Goal: Information Seeking & Learning: Understand process/instructions

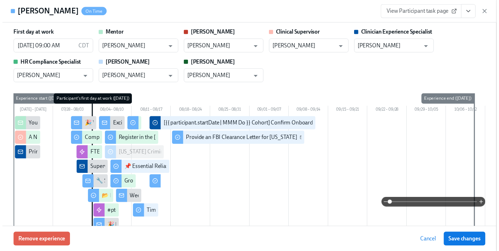
scroll to position [1986, 0]
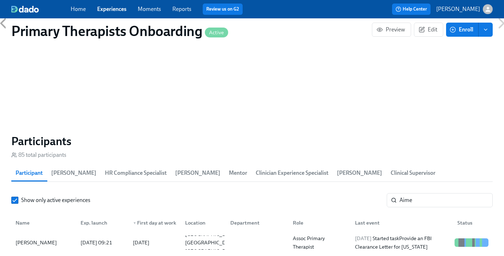
scroll to position [0, 9230]
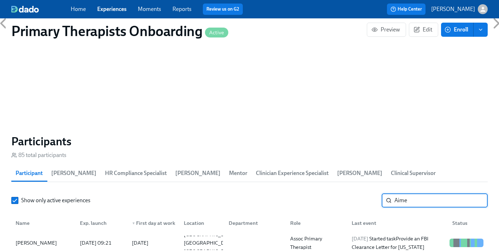
click at [422, 193] on input "Aime" at bounding box center [440, 200] width 93 height 14
type input "A"
click at [54, 236] on div "Kelli Lumley" at bounding box center [44, 243] width 62 height 14
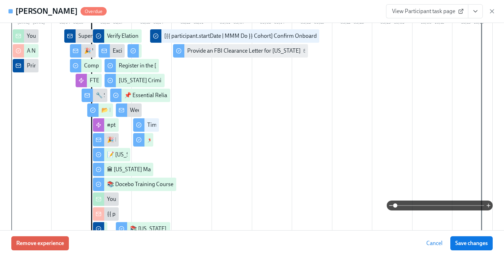
scroll to position [88, 0]
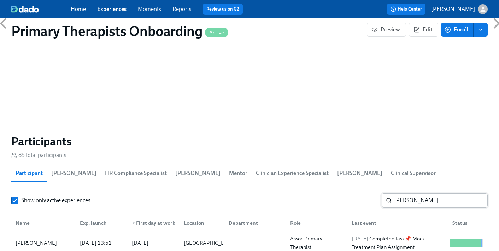
click at [409, 193] on input "kelli" at bounding box center [440, 200] width 93 height 14
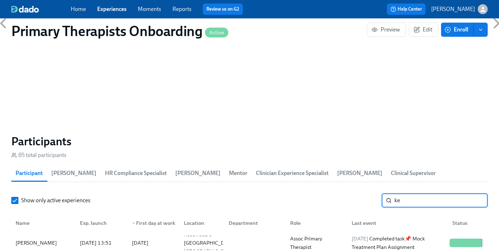
type input "k"
click at [60, 236] on div "Anne Higginbotham" at bounding box center [44, 243] width 62 height 14
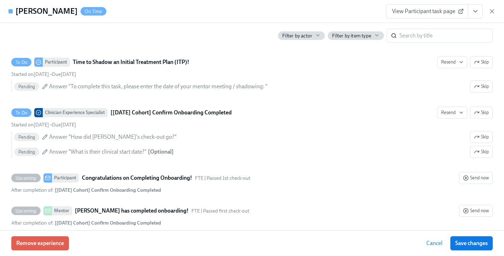
scroll to position [2037, 0]
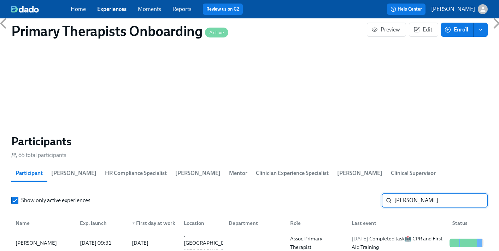
click at [419, 193] on input "anne" at bounding box center [440, 200] width 93 height 14
type input "a"
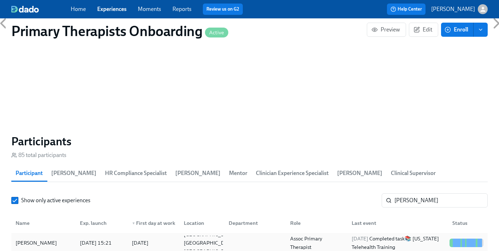
click at [55, 236] on div "Sharon Hawkins" at bounding box center [44, 243] width 62 height 14
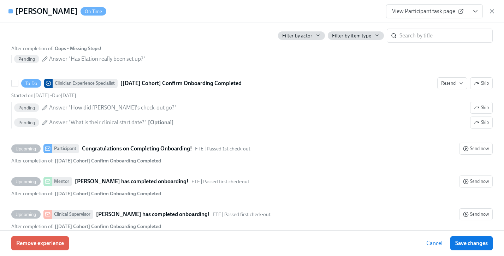
scroll to position [2084, 0]
click at [423, 14] on span "View Participant task page" at bounding box center [427, 11] width 70 height 7
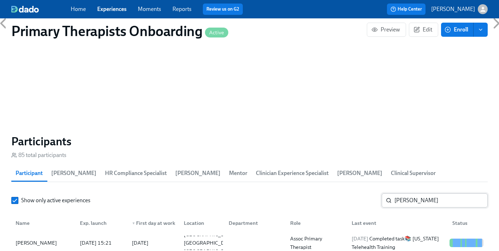
click at [417, 193] on input "Sharon" at bounding box center [440, 200] width 93 height 14
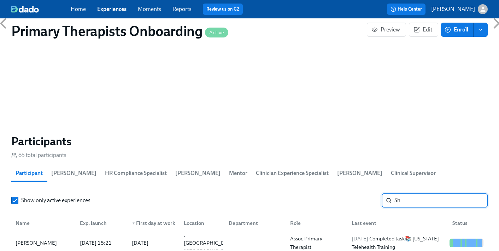
type input "S"
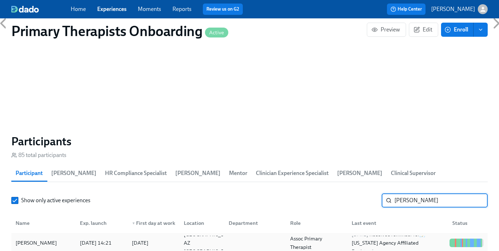
type input "Maren"
click at [19, 238] on div "Maren Bell" at bounding box center [44, 243] width 62 height 14
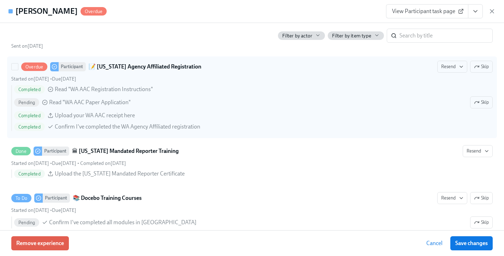
scroll to position [846, 0]
click at [185, 75] on div "Overdue Participant 📝 Washington Agency Affiliated Registration Resend Skip Sta…" at bounding box center [252, 97] width 482 height 73
click at [18, 70] on input "Overdue Participant 📝 Washington Agency Affiliated Registration Resend Skip Sta…" at bounding box center [15, 67] width 6 height 6
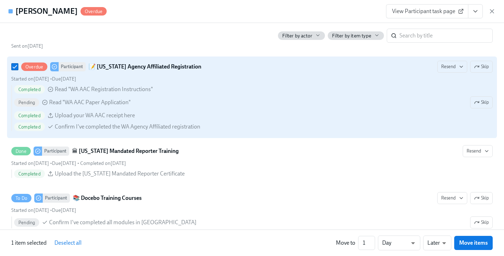
click at [185, 75] on div "Overdue Participant 📝 Washington Agency Affiliated Registration Resend Skip Sta…" at bounding box center [252, 97] width 482 height 73
click at [18, 70] on input "Overdue Participant 📝 Washington Agency Affiliated Registration Resend Skip Sta…" at bounding box center [15, 67] width 6 height 6
checkbox input "false"
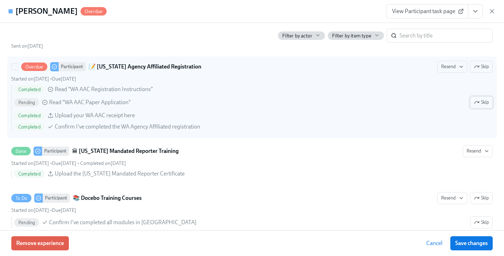
click at [479, 102] on span "Skip" at bounding box center [481, 102] width 15 height 7
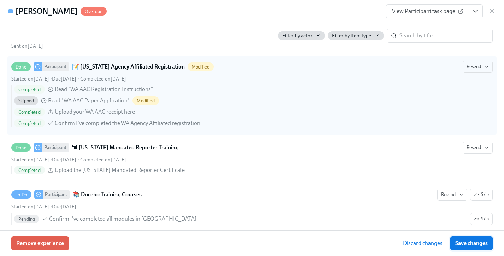
click at [481, 245] on span "Save changes" at bounding box center [472, 243] width 33 height 7
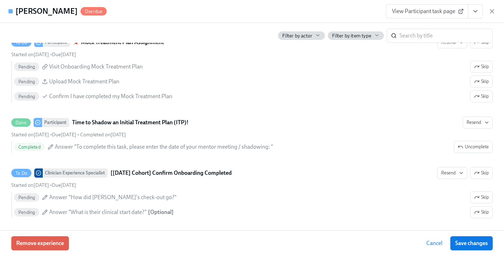
scroll to position [2133, 0]
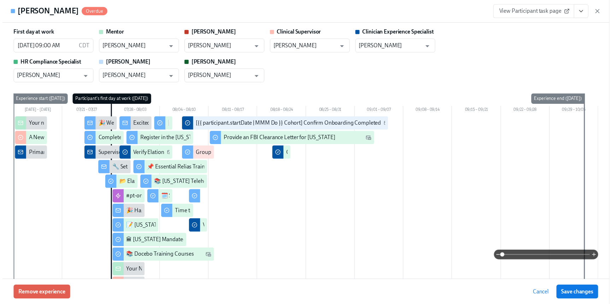
scroll to position [1724, 0]
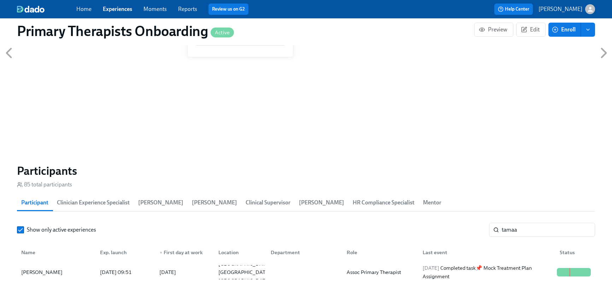
click at [119, 13] on span "Experiences" at bounding box center [117, 9] width 29 height 8
click at [117, 10] on link "Experiences" at bounding box center [117, 9] width 29 height 7
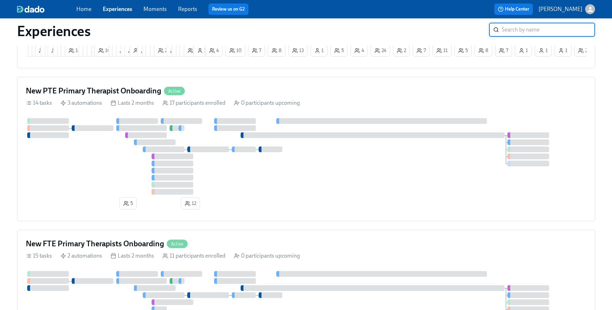
scroll to position [140, 0]
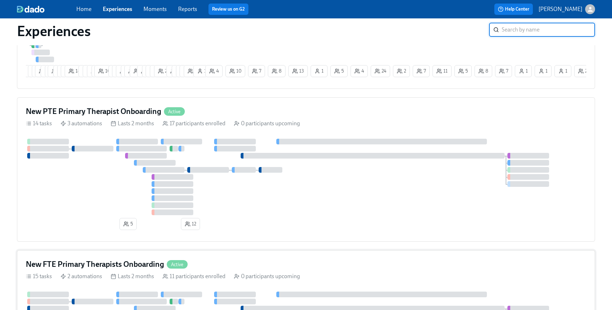
click at [112, 264] on h4 "New FTE Primary Therapists Onboarding" at bounding box center [95, 264] width 138 height 11
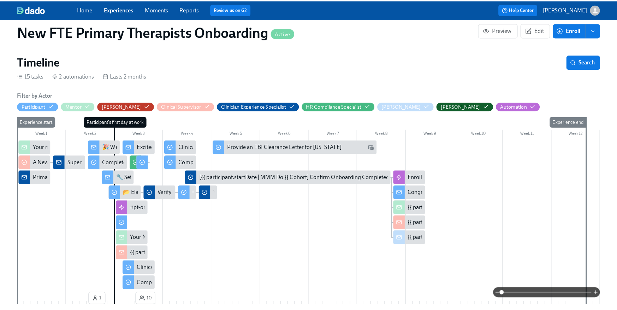
scroll to position [107, 0]
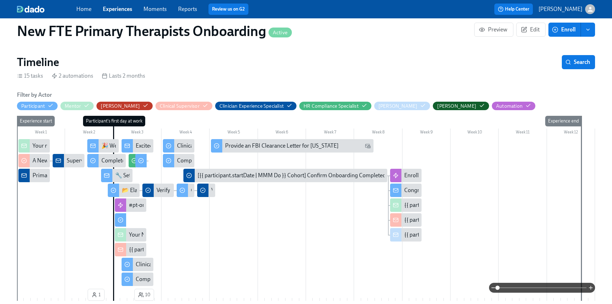
click at [133, 284] on div at bounding box center [306, 288] width 578 height 10
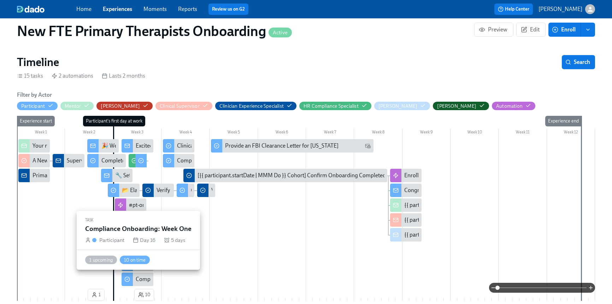
click at [134, 282] on div "Compliance Onboarding: Week One" at bounding box center [137, 279] width 31 height 13
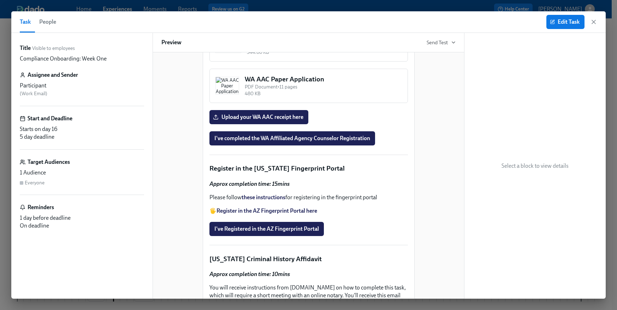
scroll to position [791, 0]
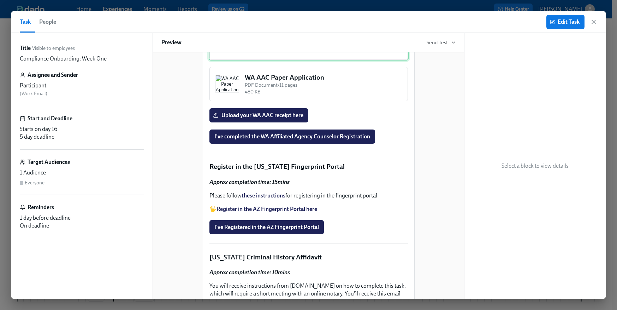
click at [308, 60] on div "WA AAC Registration Instructions PDF Document • 6 pages 344.66 KB" at bounding box center [309, 42] width 200 height 36
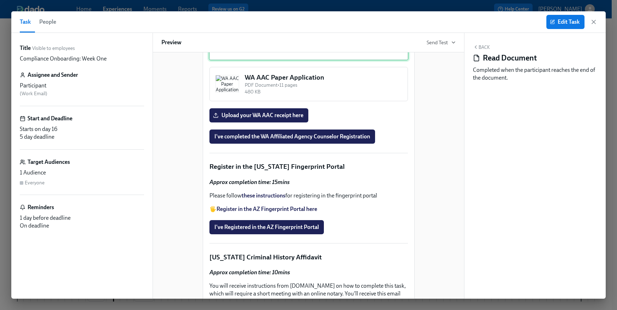
click at [314, 60] on div "WA AAC Registration Instructions PDF Document • 6 pages 344.66 KB" at bounding box center [309, 42] width 200 height 36
